Goal: Transaction & Acquisition: Purchase product/service

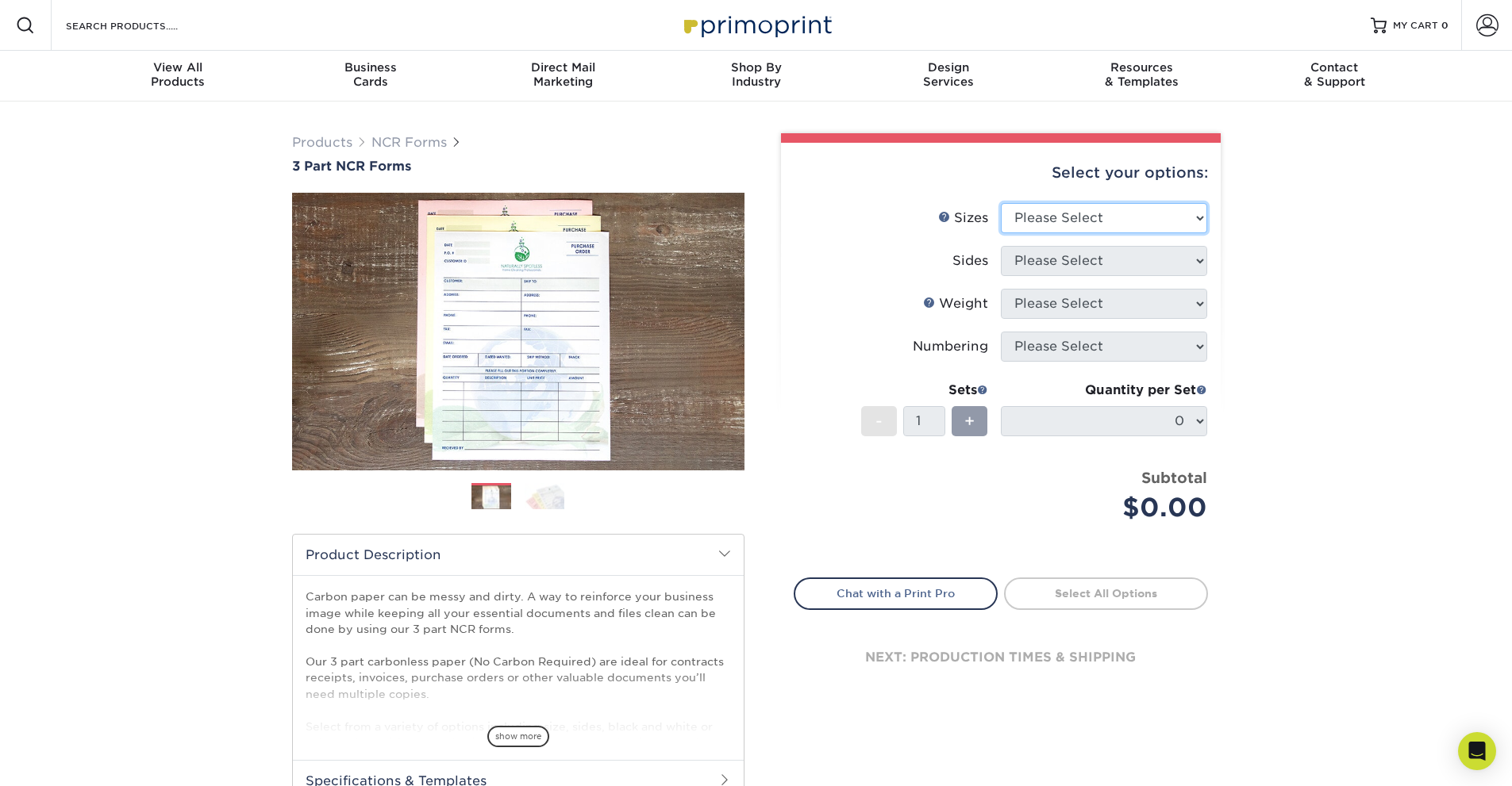
click at [1203, 215] on select "Please Select 5.5" x 8.5" 8.5" x 11"" at bounding box center [1103, 217] width 206 height 30
select select "8.50x11.00"
click at [1000, 203] on select "Please Select 5.5" x 8.5" 8.5" x 11"" at bounding box center [1103, 217] width 206 height 30
click at [1201, 257] on select "Please Select Black & White (1/0) Full Color (4/0)" at bounding box center [1103, 260] width 206 height 30
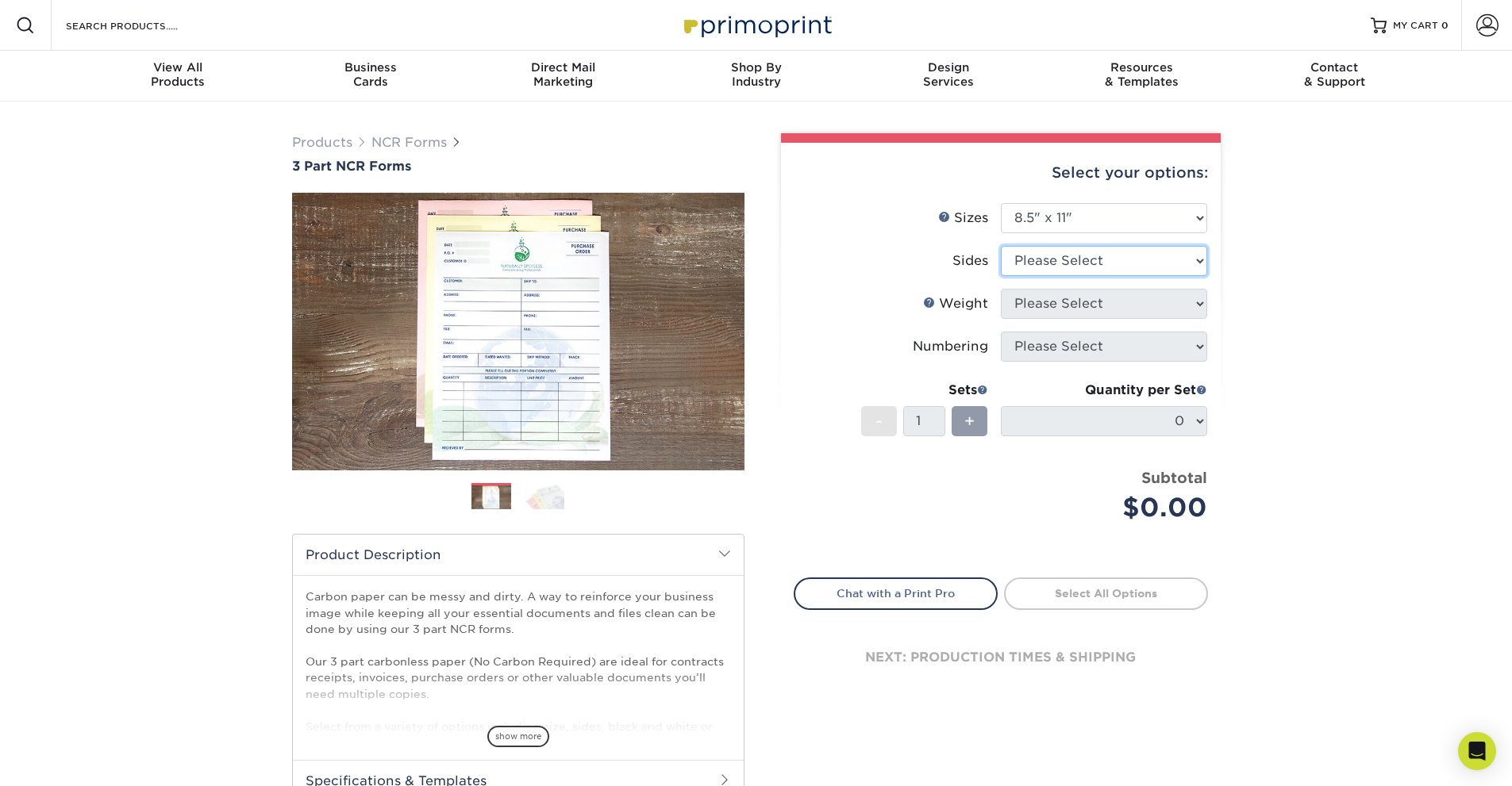
select select "2295b6f0-1f96-4774-b4ab-d24da34c0f39"
click at [1000, 245] on select "Please Select Black & White (1/0) Full Color (4/0)" at bounding box center [1103, 260] width 206 height 30
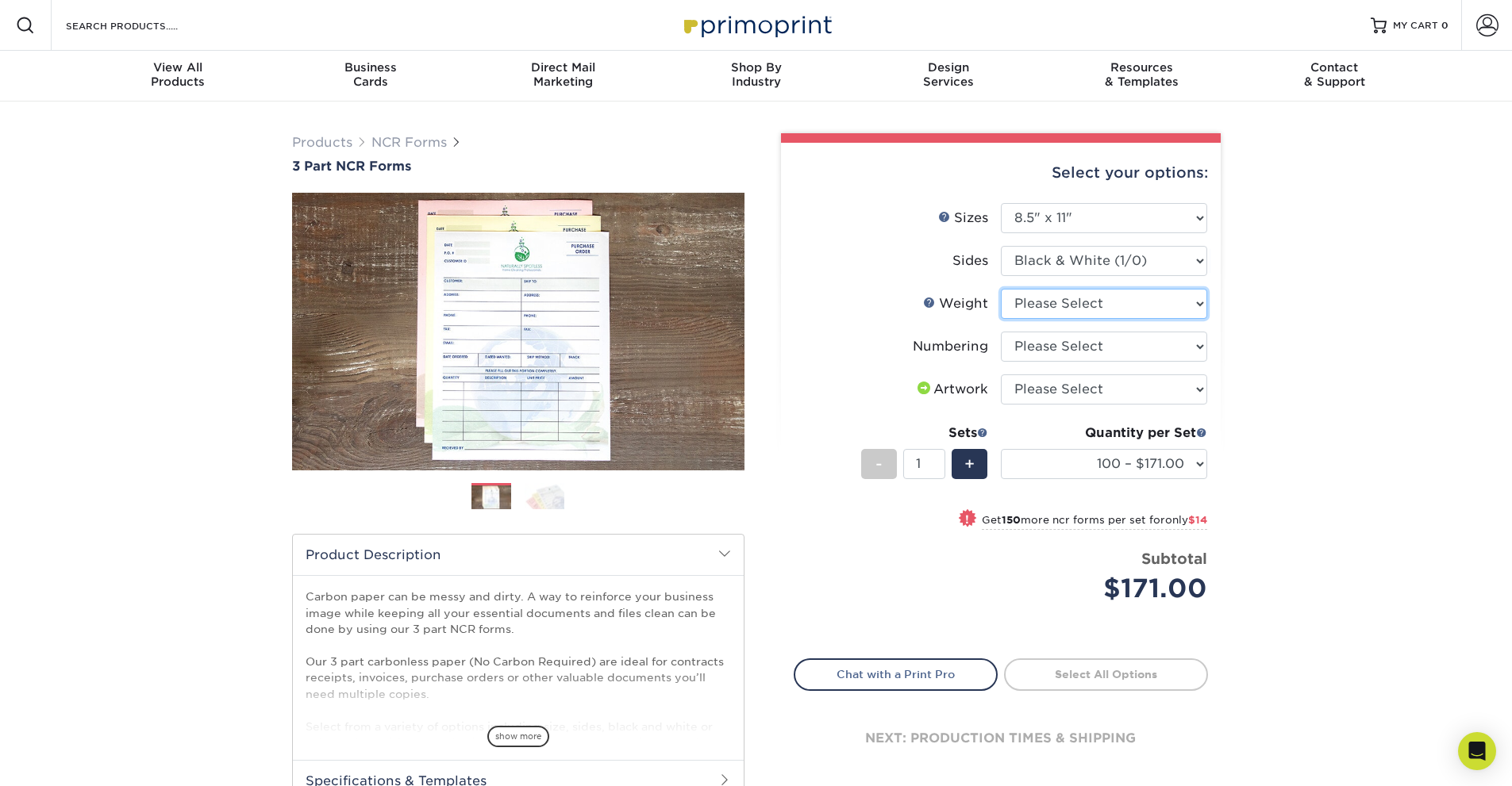
click at [1197, 311] on select "Please Select 20LB3P" at bounding box center [1103, 304] width 206 height 30
select select "20LB3P"
click at [1000, 289] on select "Please Select 20LB3P" at bounding box center [1103, 304] width 206 height 30
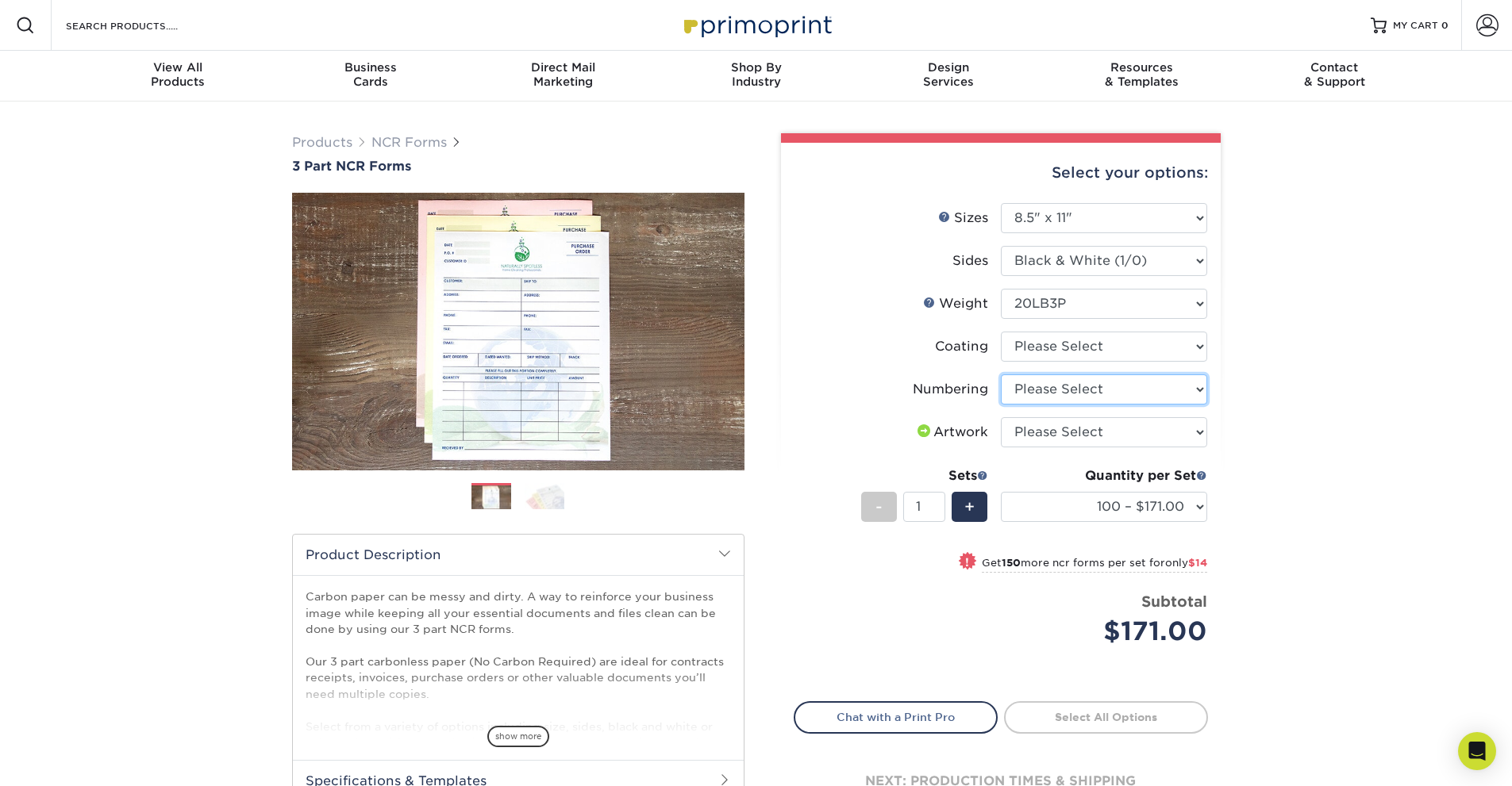
click at [1196, 393] on select "Please Select Numbering on the Front only No Numbering" at bounding box center [1103, 389] width 206 height 30
select select "9d535730-e103-44e5-b841-cf95c42f3210"
click at [1000, 375] on select "Please Select Numbering on the Front only No Numbering" at bounding box center [1103, 389] width 206 height 30
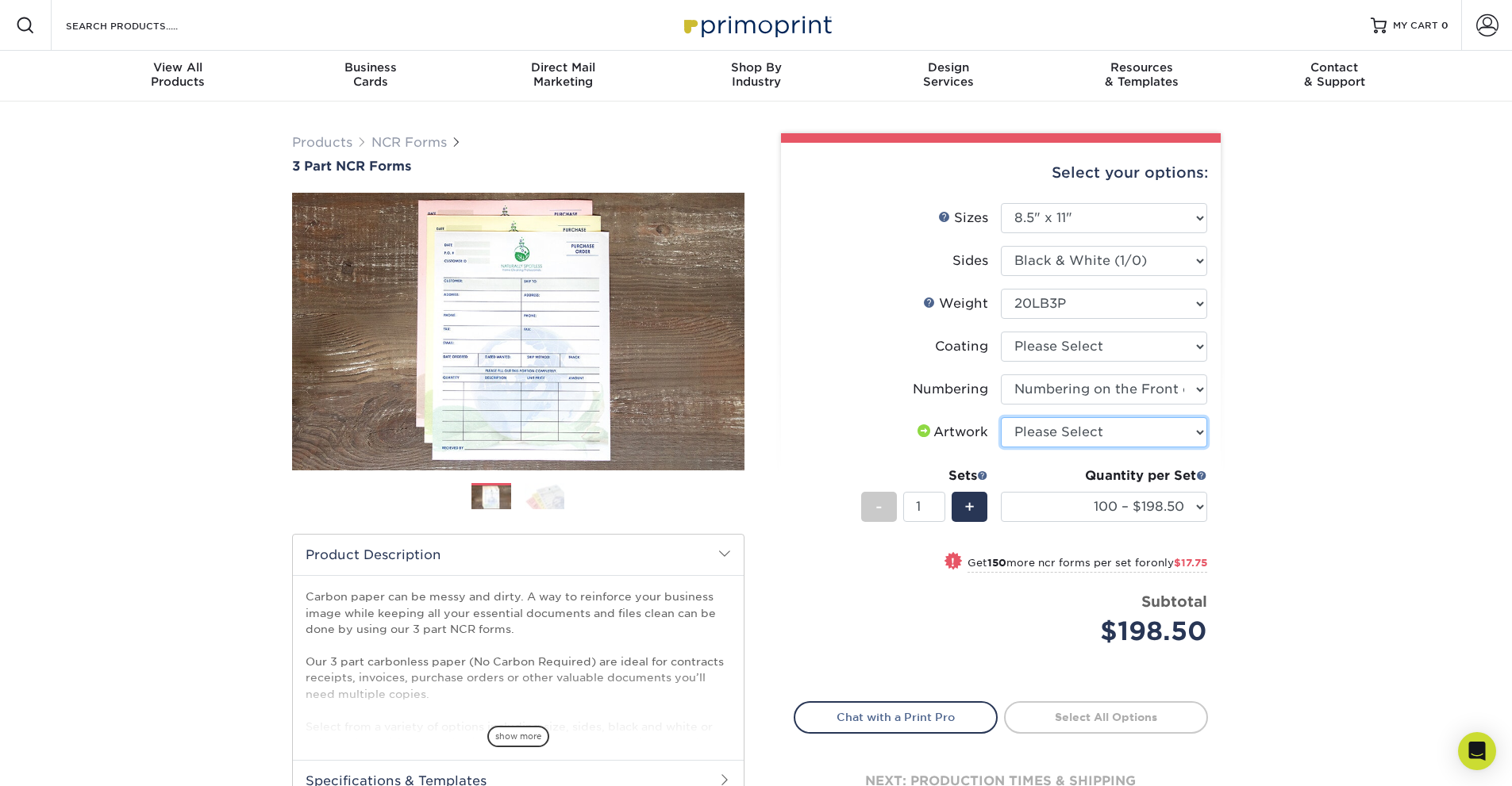
click at [1199, 434] on select "Please Select I will upload files I need a design - $75" at bounding box center [1103, 432] width 206 height 30
select select "upload"
click at [1000, 417] on select "Please Select I will upload files I need a design - $75" at bounding box center [1103, 432] width 206 height 30
